Goal: Information Seeking & Learning: Learn about a topic

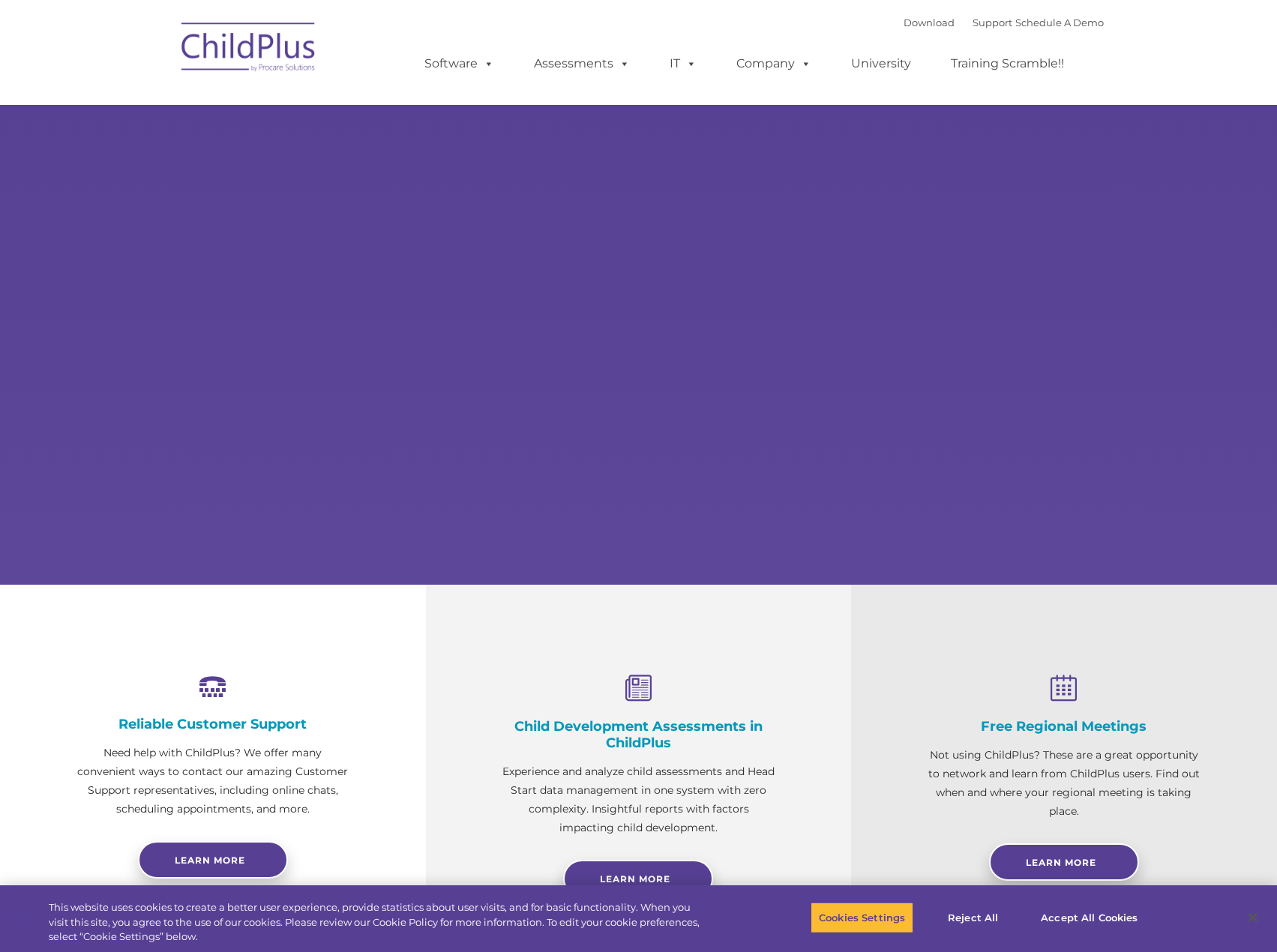
select select "MEDIUM"
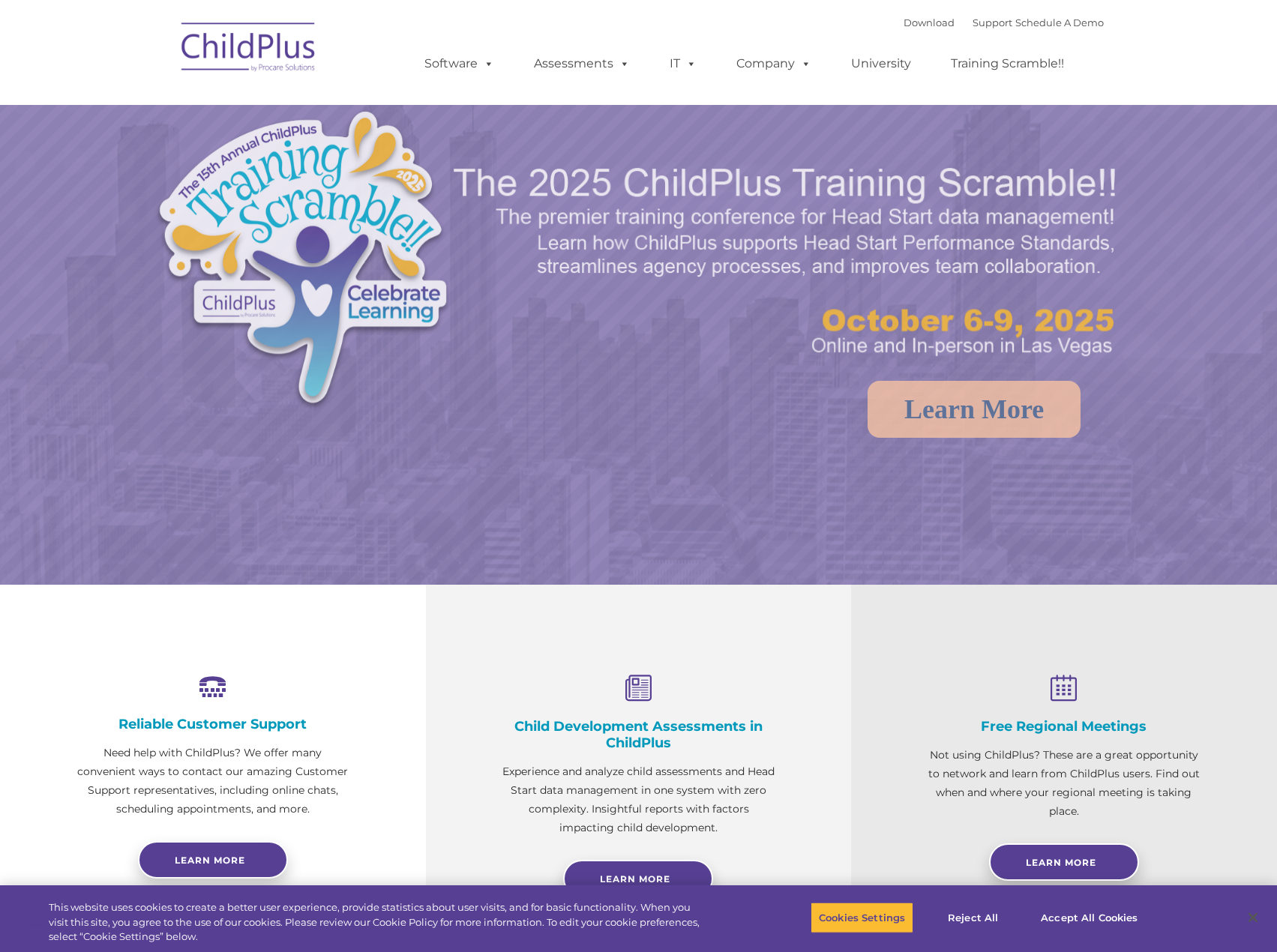
select select "MEDIUM"
click at [156, 122] on img at bounding box center [369, 265] width 429 height 313
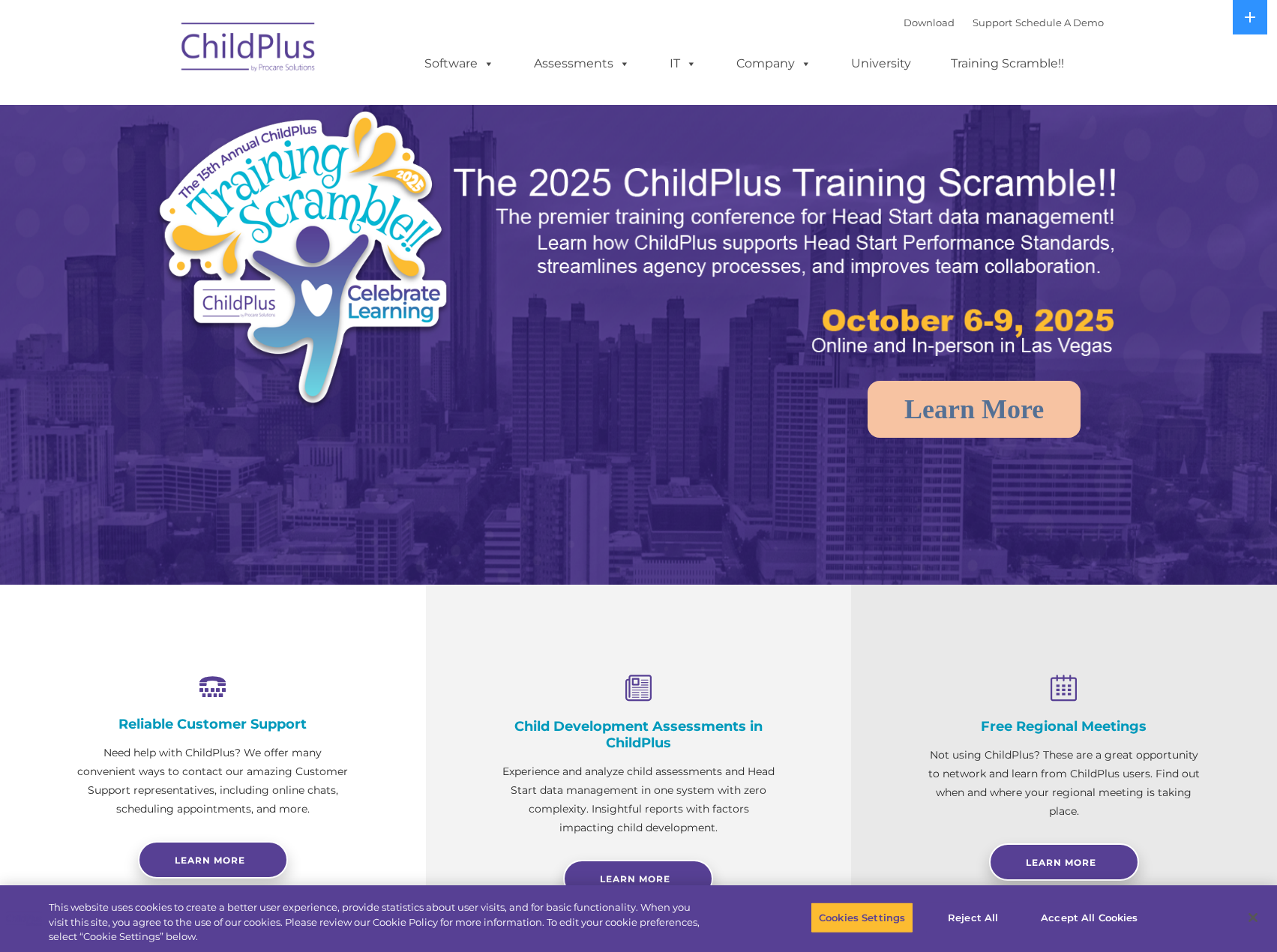
click at [156, 122] on img at bounding box center [369, 265] width 429 height 313
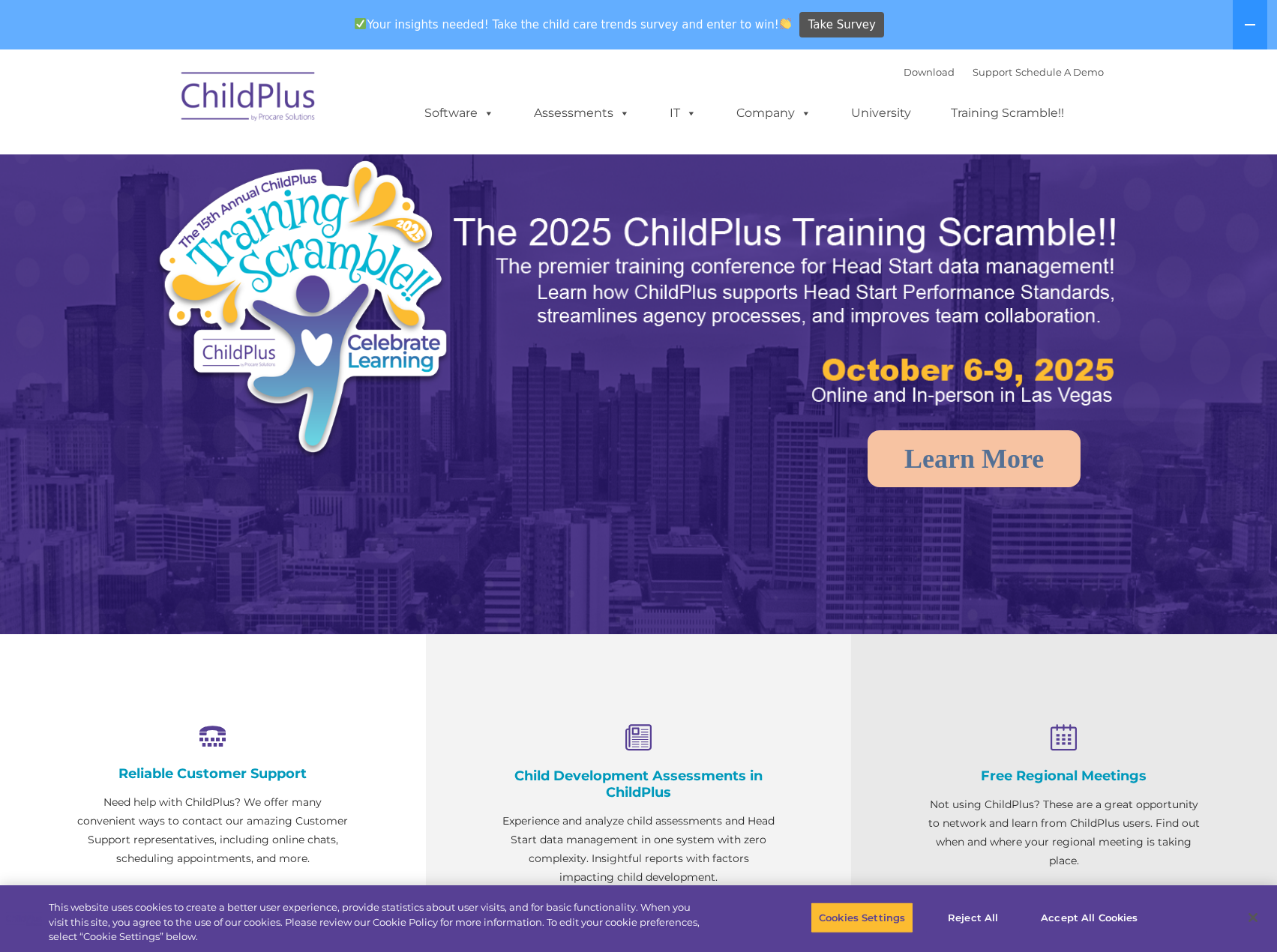
click at [156, 122] on nav "Download Support | Schedule A Demo  MENU MENU Software ChildPlus: The original…" at bounding box center [638, 101] width 1277 height 105
click at [411, 201] on img at bounding box center [369, 314] width 429 height 313
drag, startPoint x: 765, startPoint y: 259, endPoint x: 537, endPoint y: 261, distance: 228.0
click at [537, 261] on img at bounding box center [787, 311] width 673 height 201
drag, startPoint x: 537, startPoint y: 261, endPoint x: 840, endPoint y: 264, distance: 303.0
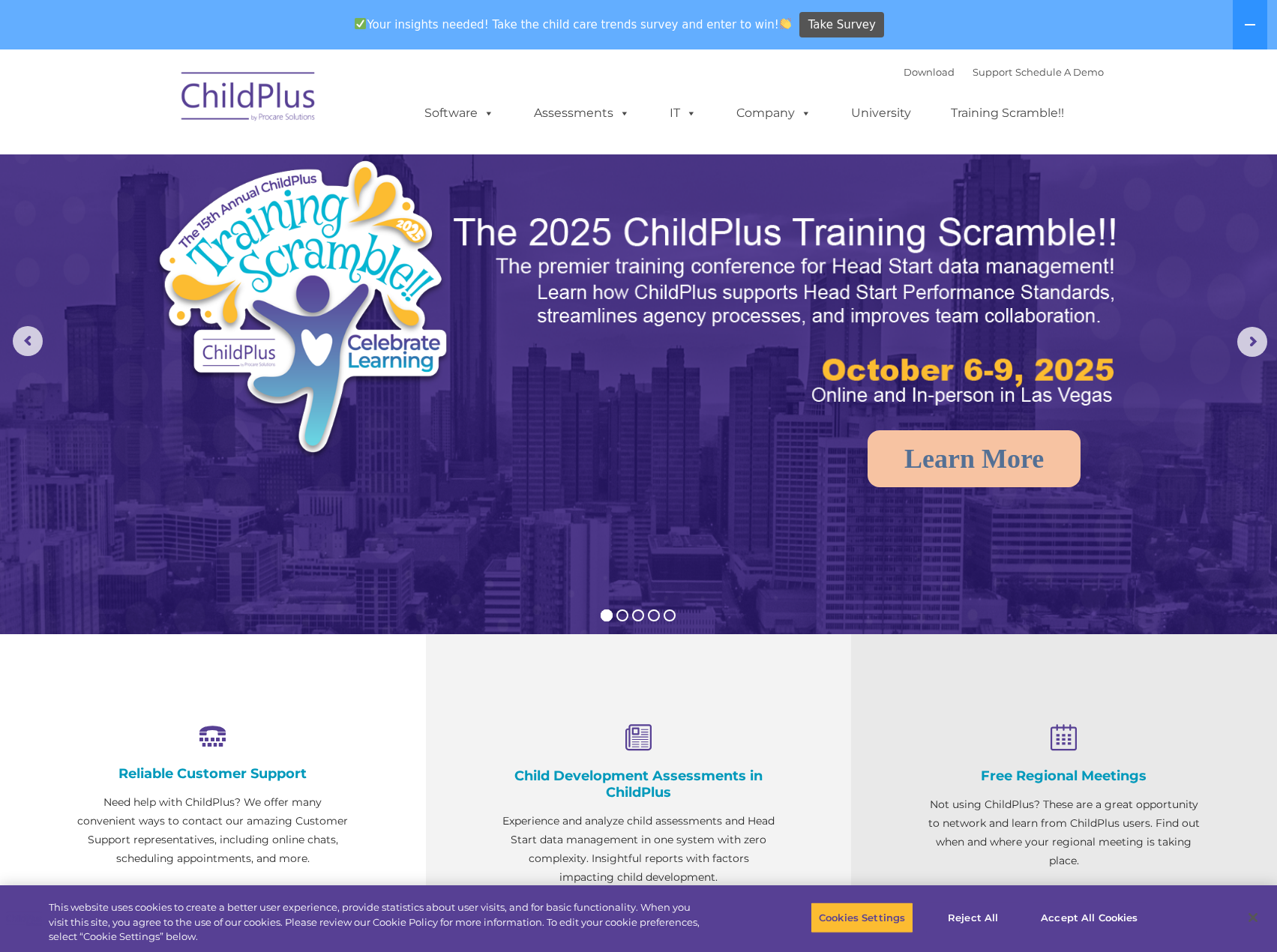
click at [840, 264] on img at bounding box center [787, 311] width 673 height 201
click at [815, 251] on img at bounding box center [787, 311] width 673 height 201
drag, startPoint x: 815, startPoint y: 251, endPoint x: 756, endPoint y: 253, distance: 59.0
click at [756, 253] on img at bounding box center [787, 311] width 673 height 201
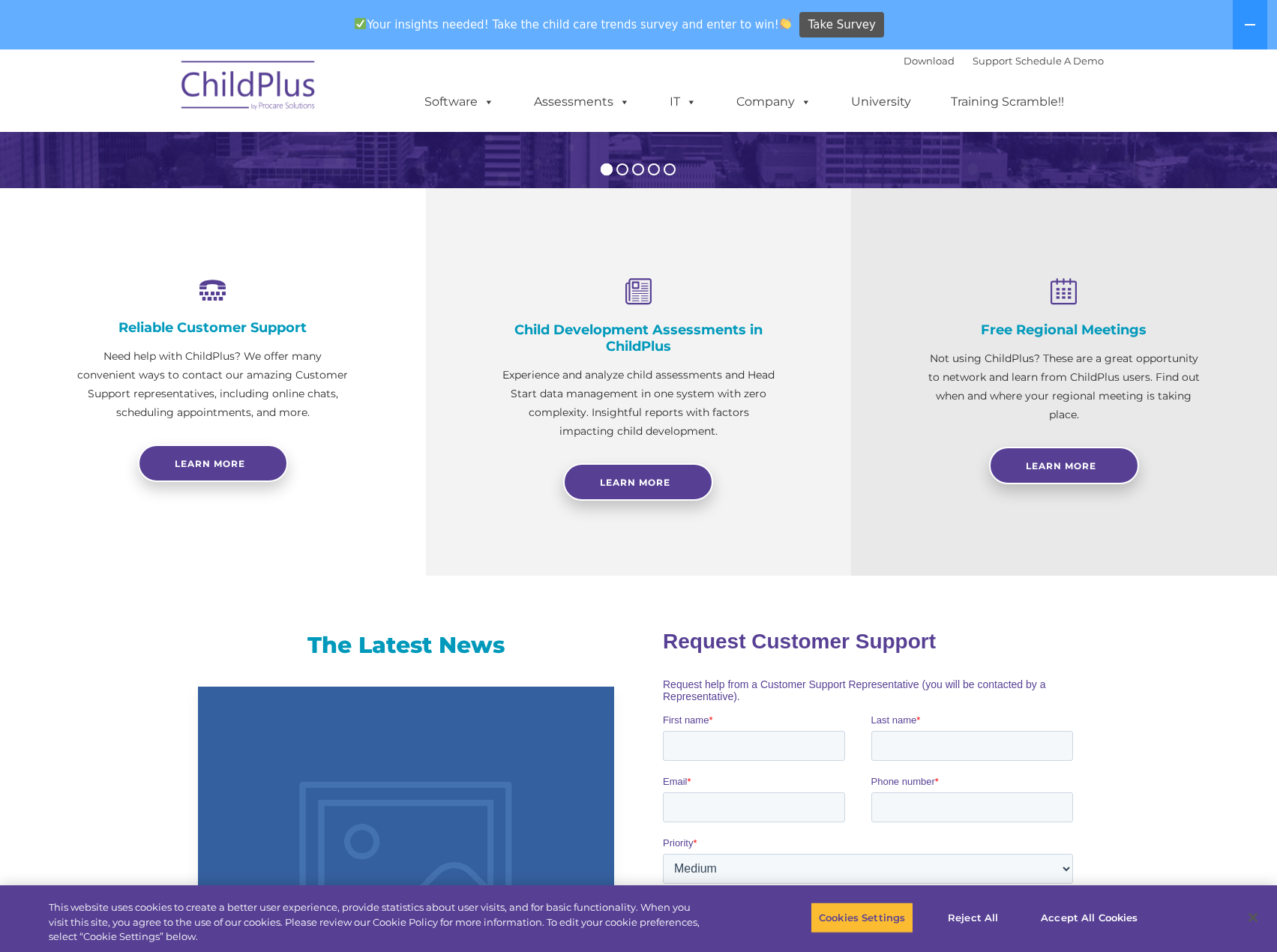
scroll to position [450, 0]
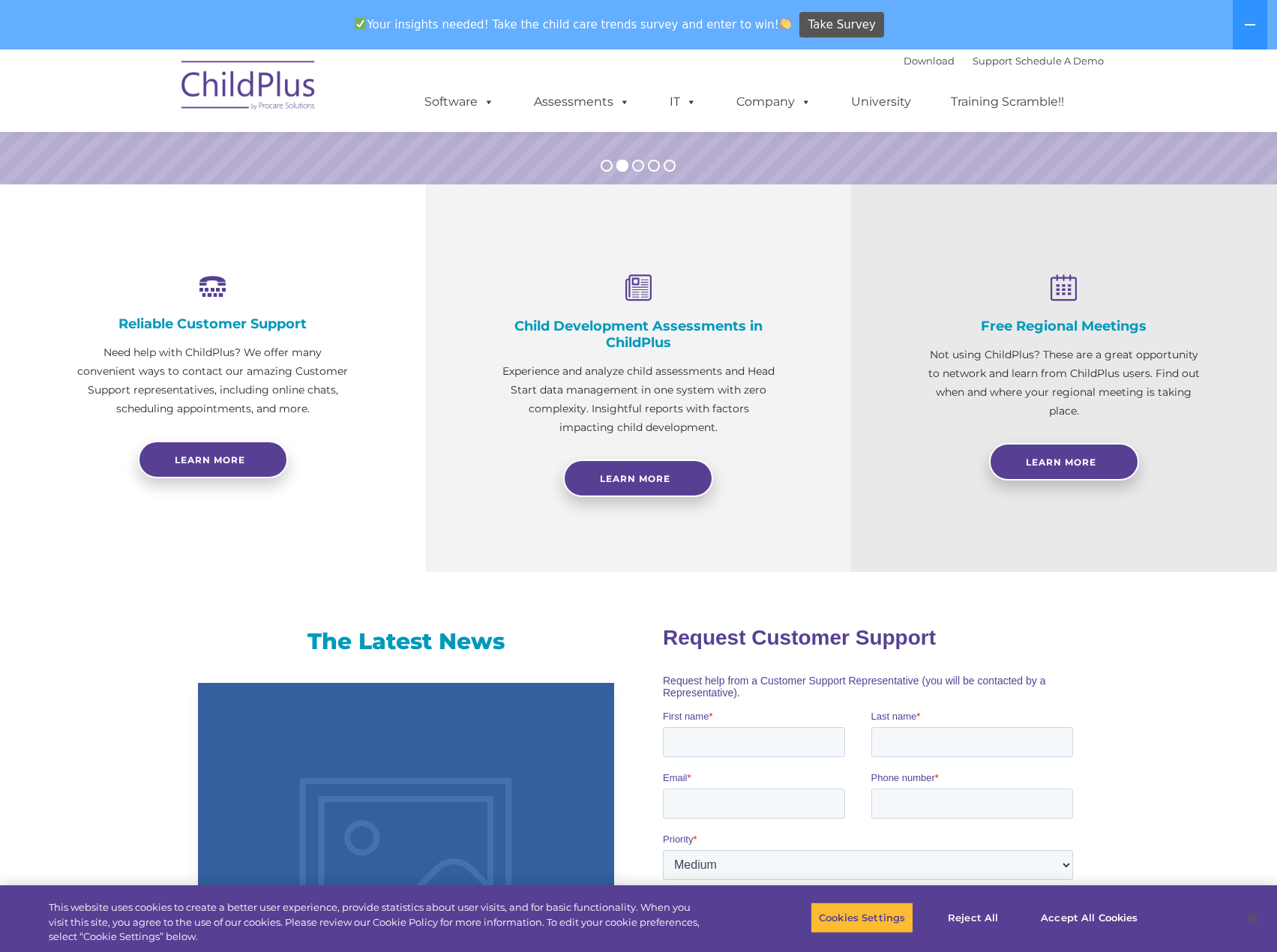
click at [103, 242] on div "Reliable Customer Support Need help with ChildPlus? We offer many convenient wa…" at bounding box center [213, 378] width 426 height 387
drag, startPoint x: 356, startPoint y: 363, endPoint x: 365, endPoint y: 363, distance: 9.0
click at [358, 363] on div "Reliable Customer Support Need help with ChildPlus? We offer many convenient wa…" at bounding box center [213, 378] width 426 height 387
